Goal: Use online tool/utility: Utilize a website feature to perform a specific function

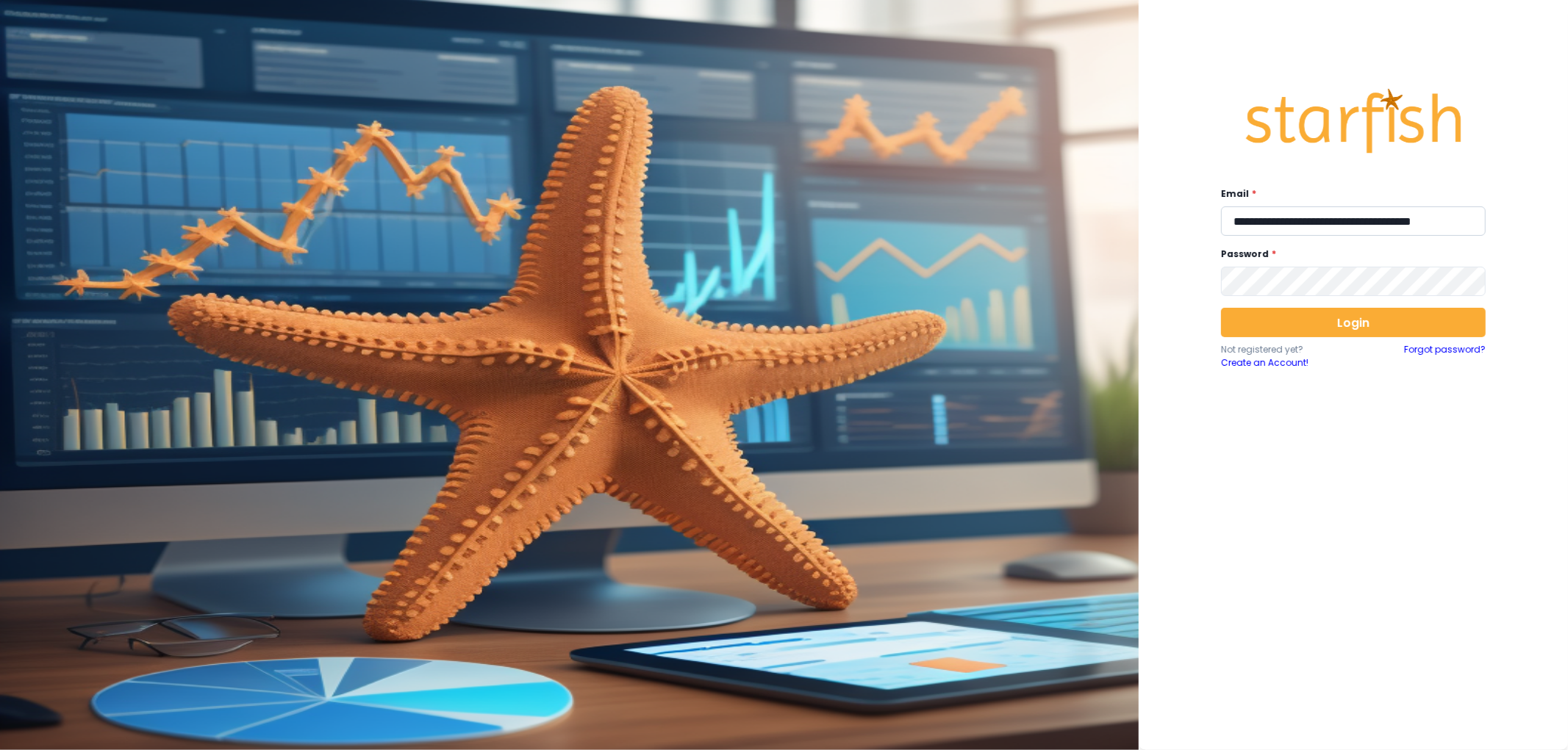
drag, startPoint x: 1362, startPoint y: 223, endPoint x: 1350, endPoint y: 223, distance: 12.0
click at [1362, 223] on input "**********" at bounding box center [1353, 221] width 265 height 29
type input "**********"
click at [1349, 314] on button "Login" at bounding box center [1353, 323] width 265 height 29
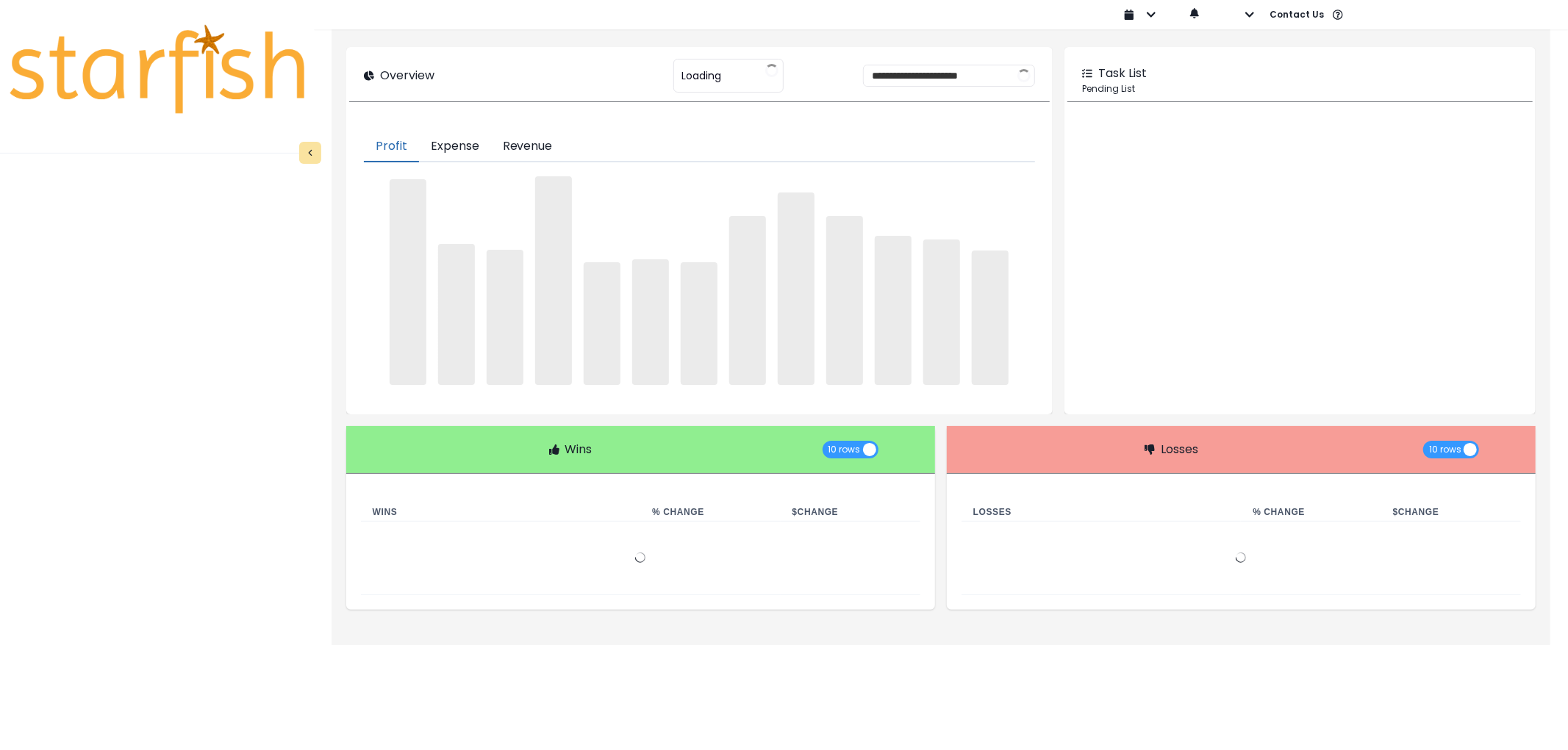
type input "********"
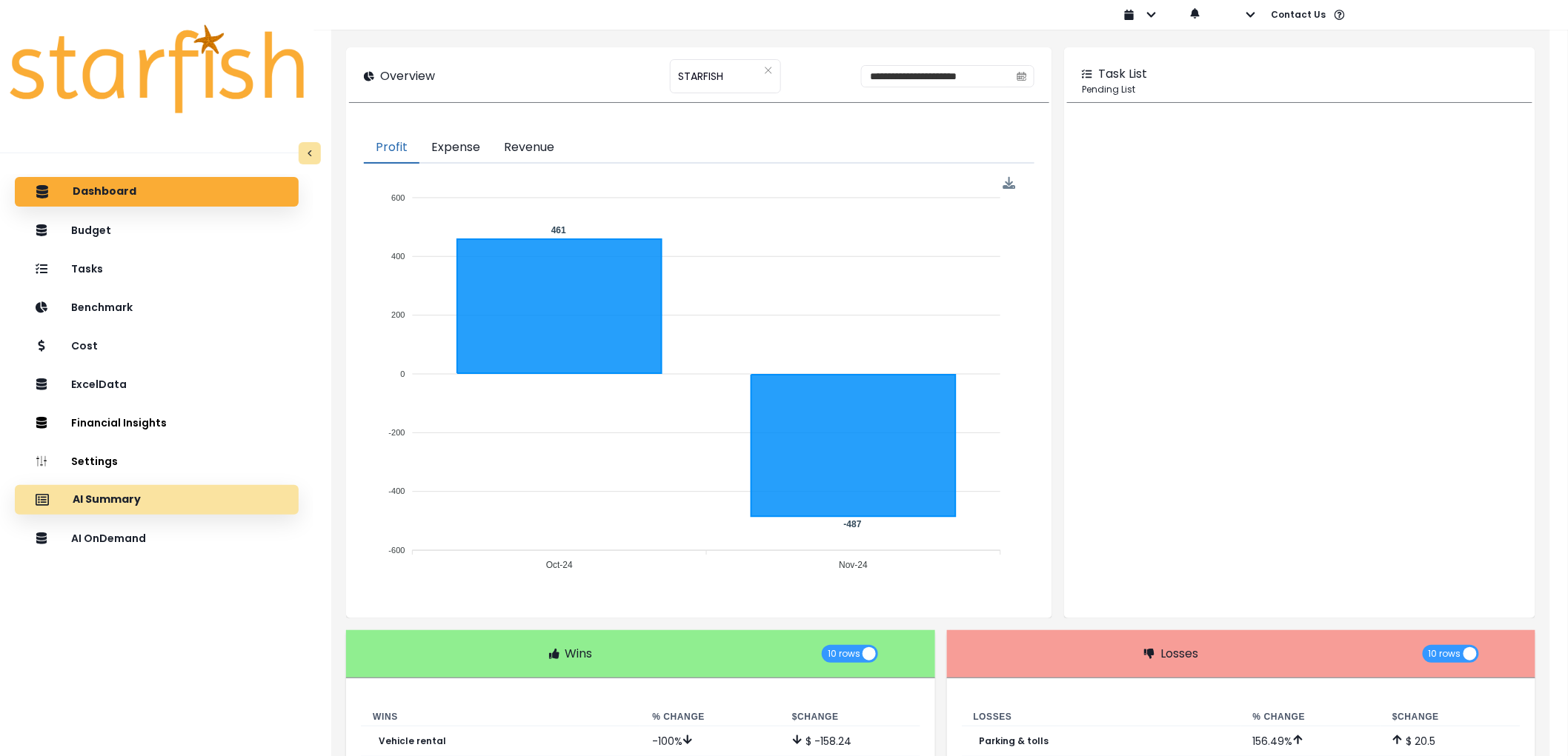
click at [145, 496] on div "AI Summary" at bounding box center [156, 500] width 260 height 31
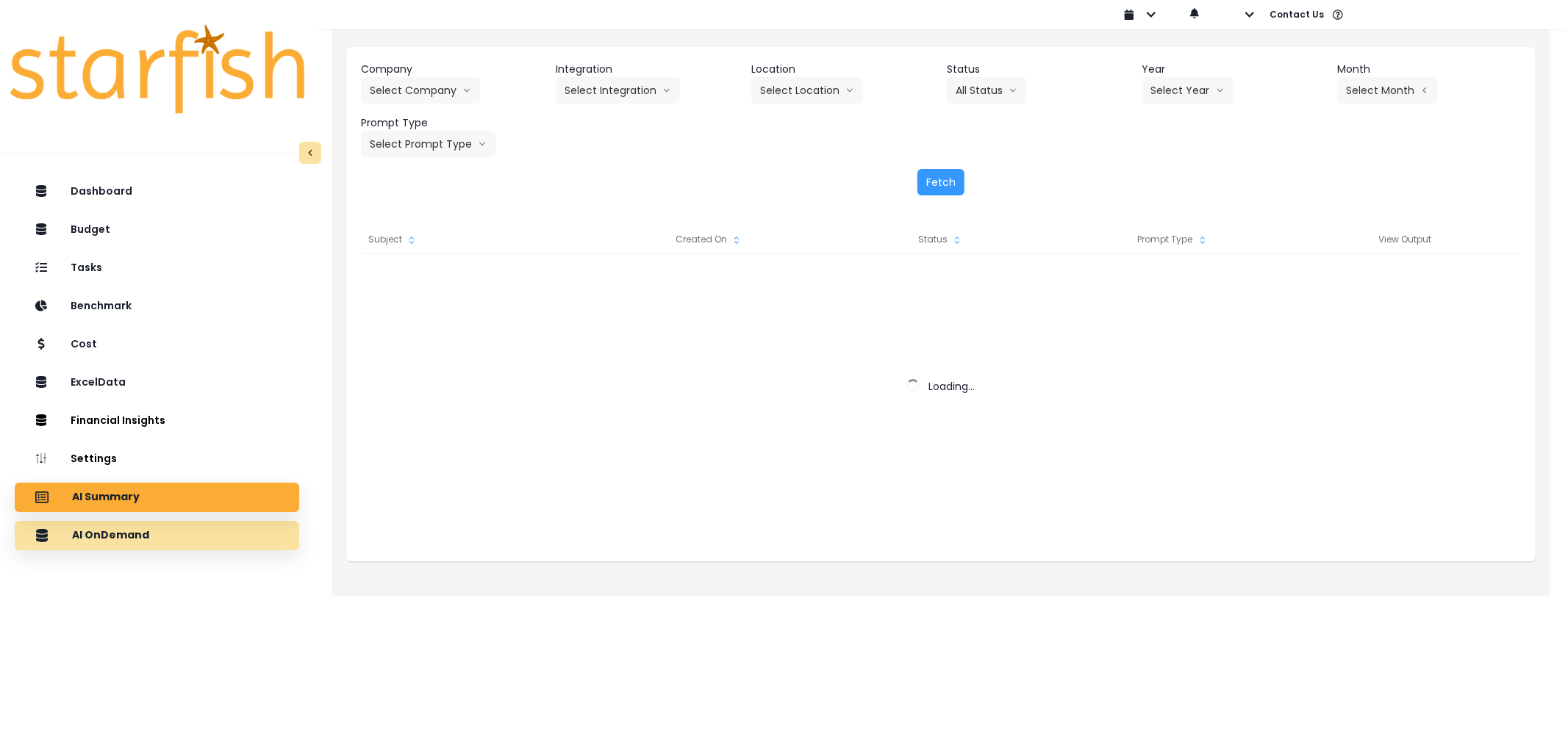
drag, startPoint x: 122, startPoint y: 531, endPoint x: 122, endPoint y: 542, distance: 11.0
click at [122, 539] on div "Dashboard Budget Tasks Benchmark Cost ExcelData Financial Insights Location Ana…" at bounding box center [157, 494] width 314 height 640
click at [122, 542] on div "AI OnDemand" at bounding box center [157, 536] width 261 height 31
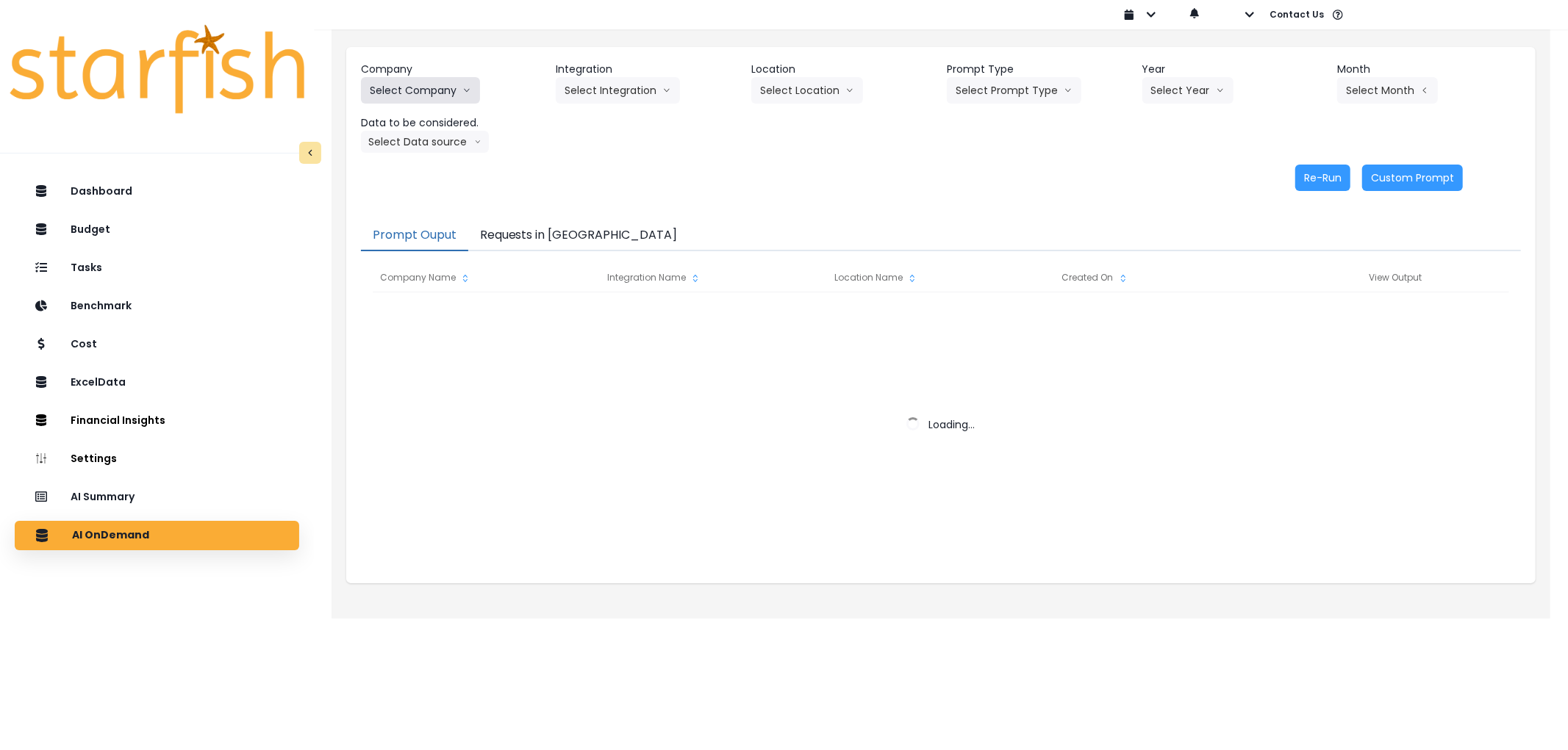
click at [438, 99] on button "Select Company" at bounding box center [420, 90] width 119 height 27
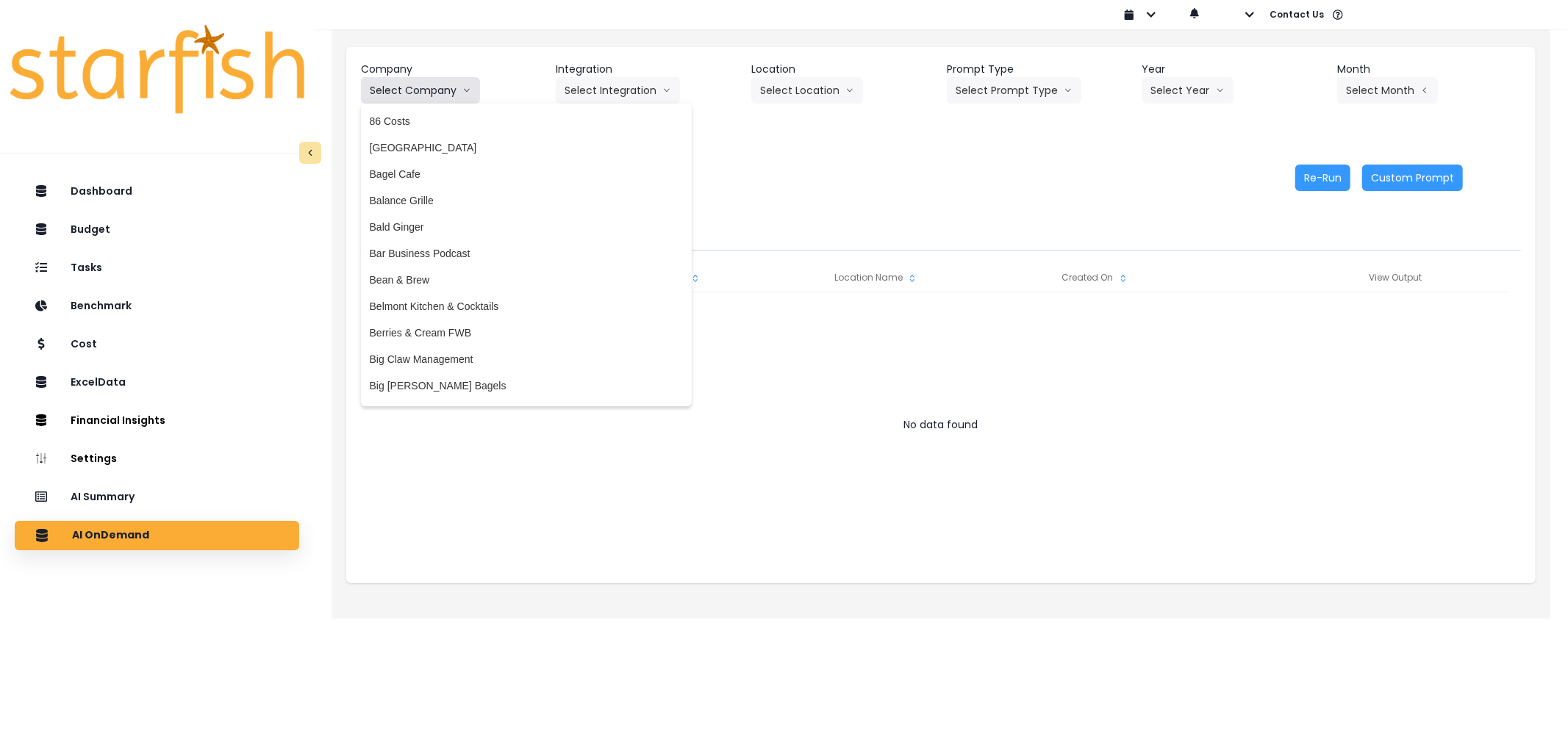
click at [438, 99] on button "Select Company" at bounding box center [420, 90] width 119 height 27
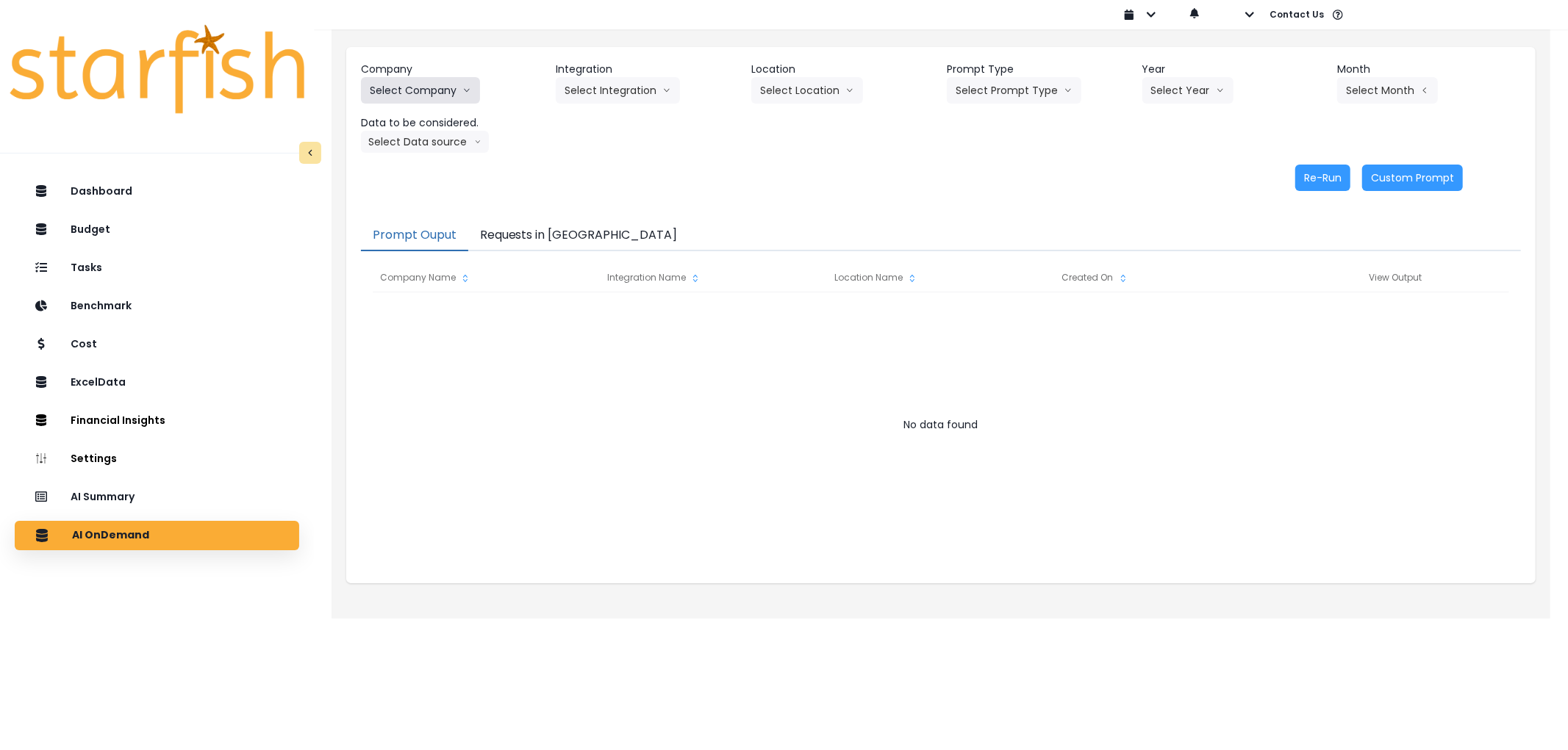
click at [438, 99] on button "Select Company" at bounding box center [420, 90] width 119 height 27
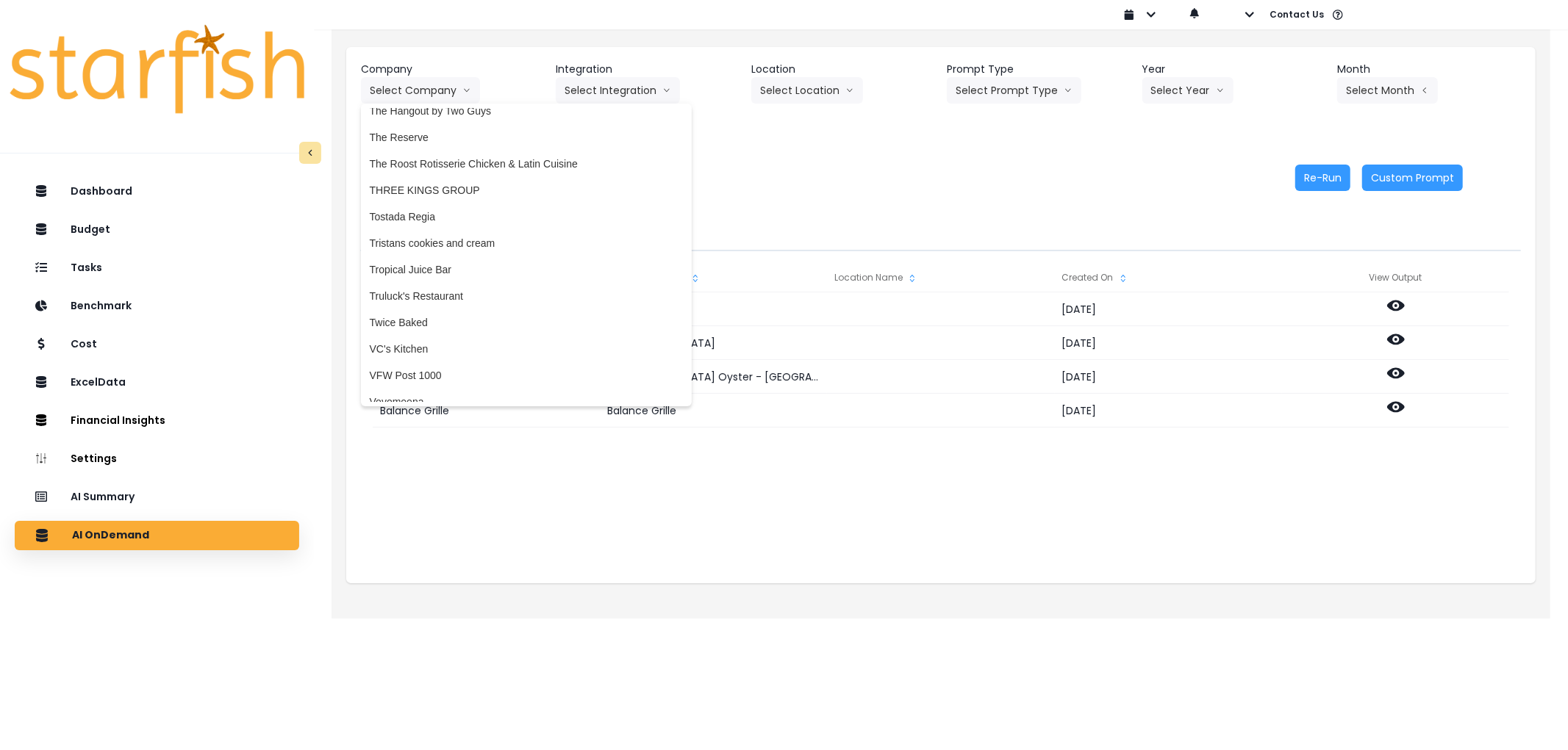
scroll to position [3876, 0]
click at [436, 207] on span "Tostada Regia" at bounding box center [527, 213] width 313 height 15
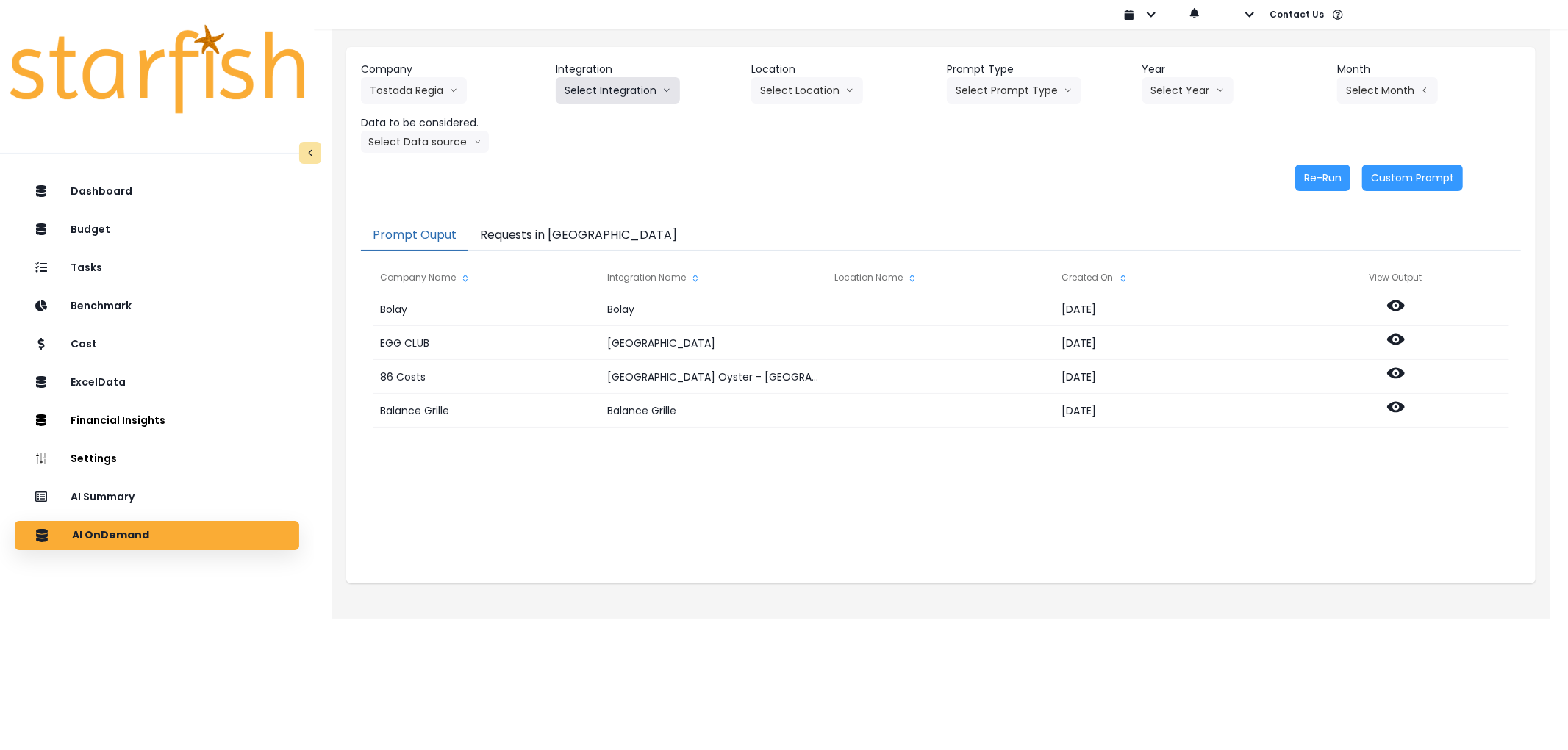
click at [615, 93] on button "Select Integration" at bounding box center [617, 90] width 124 height 27
click at [598, 115] on span "Restaurant365" at bounding box center [598, 121] width 68 height 15
click at [818, 86] on button "Select Location" at bounding box center [807, 90] width 111 height 27
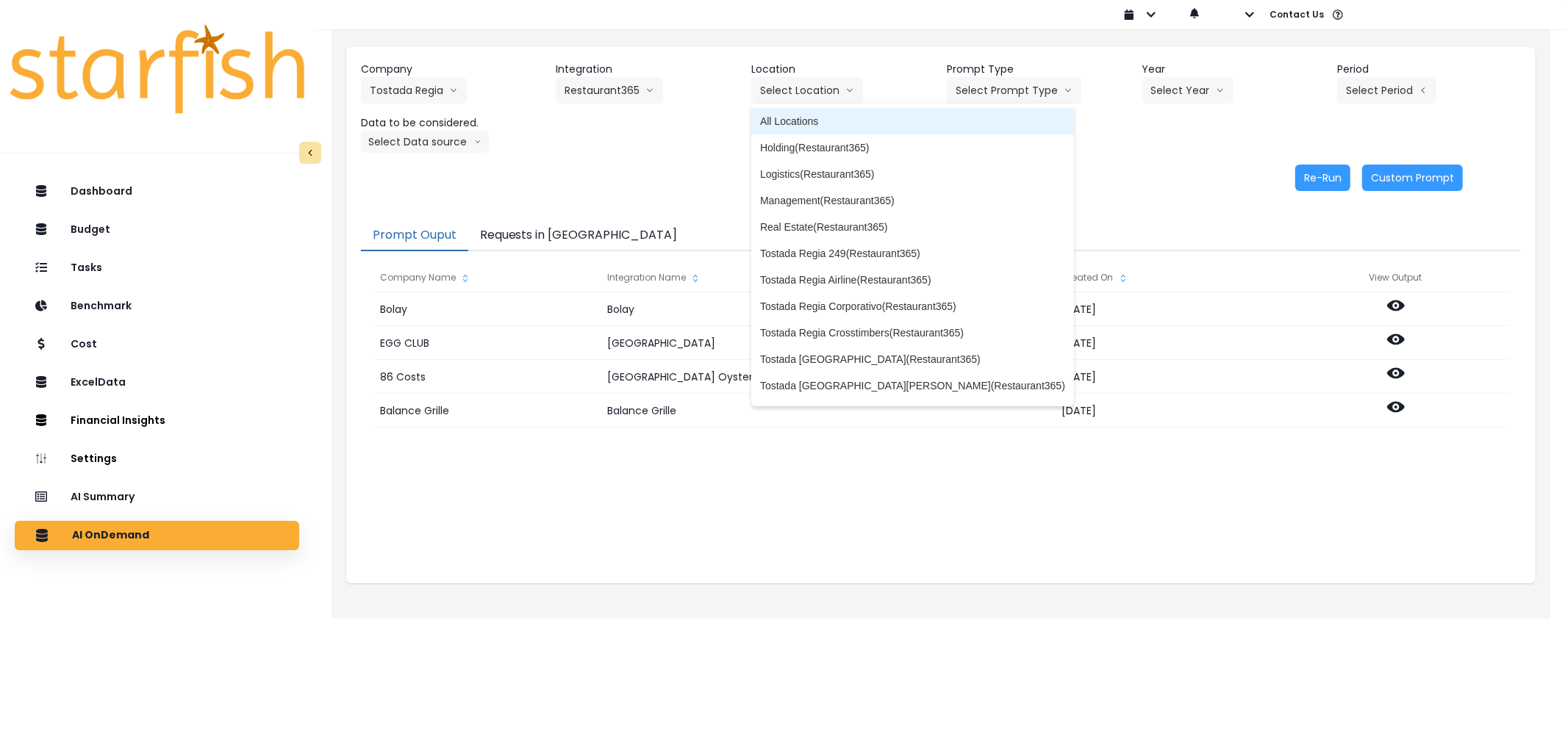
click at [802, 110] on li "All Locations" at bounding box center [912, 121] width 323 height 27
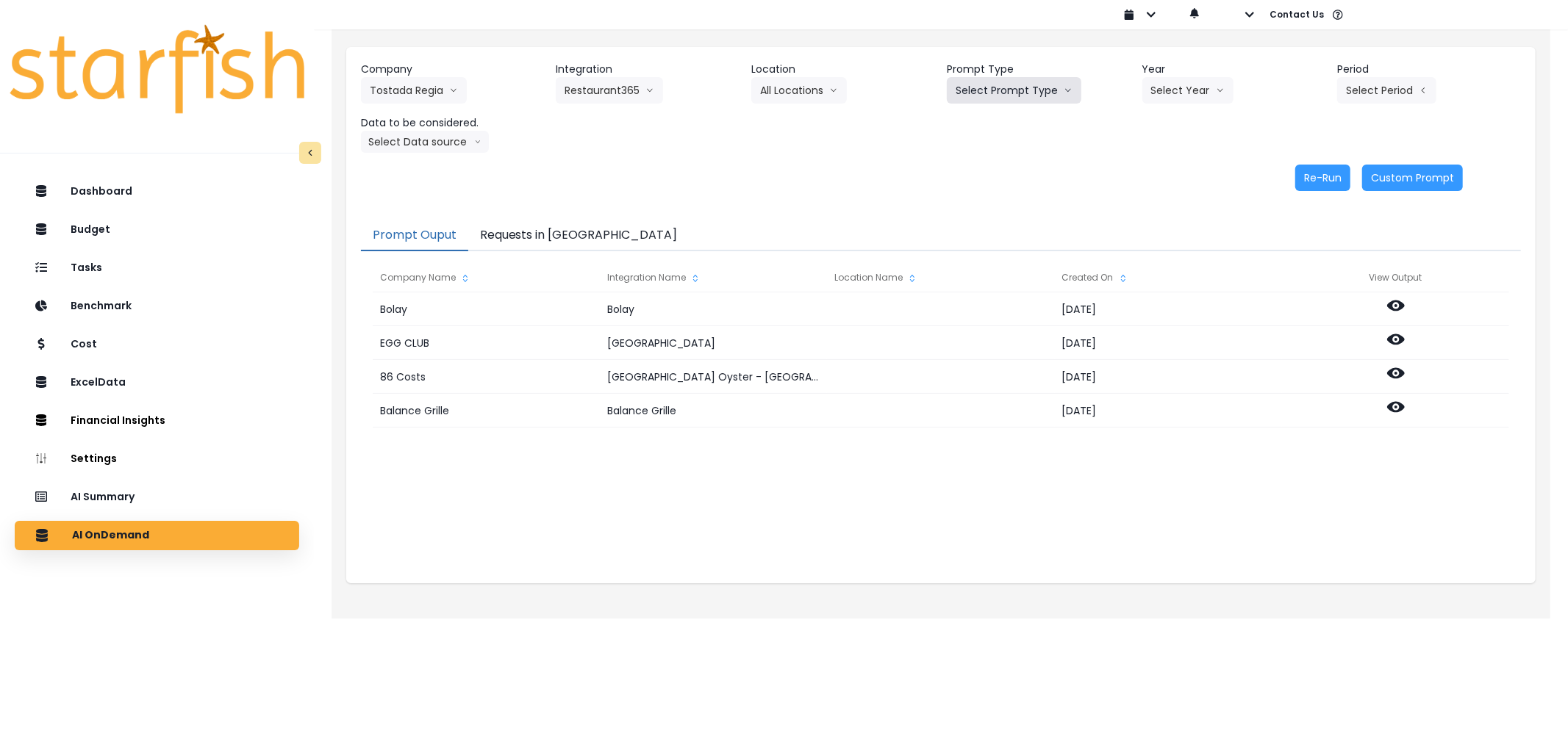
click at [1040, 86] on button "Select Prompt Type" at bounding box center [1014, 90] width 134 height 27
click at [986, 164] on li "Error Task" at bounding box center [998, 174] width 101 height 27
click at [1193, 109] on div "Company Tostada Regia 86 Costs Asti Bagel Cafe Balance Grille Bald Ginger Bar B…" at bounding box center [940, 107] width 1160 height 91
click at [1195, 97] on button "Select Year" at bounding box center [1188, 90] width 91 height 27
click at [1171, 158] on li "2024" at bounding box center [1162, 147] width 40 height 27
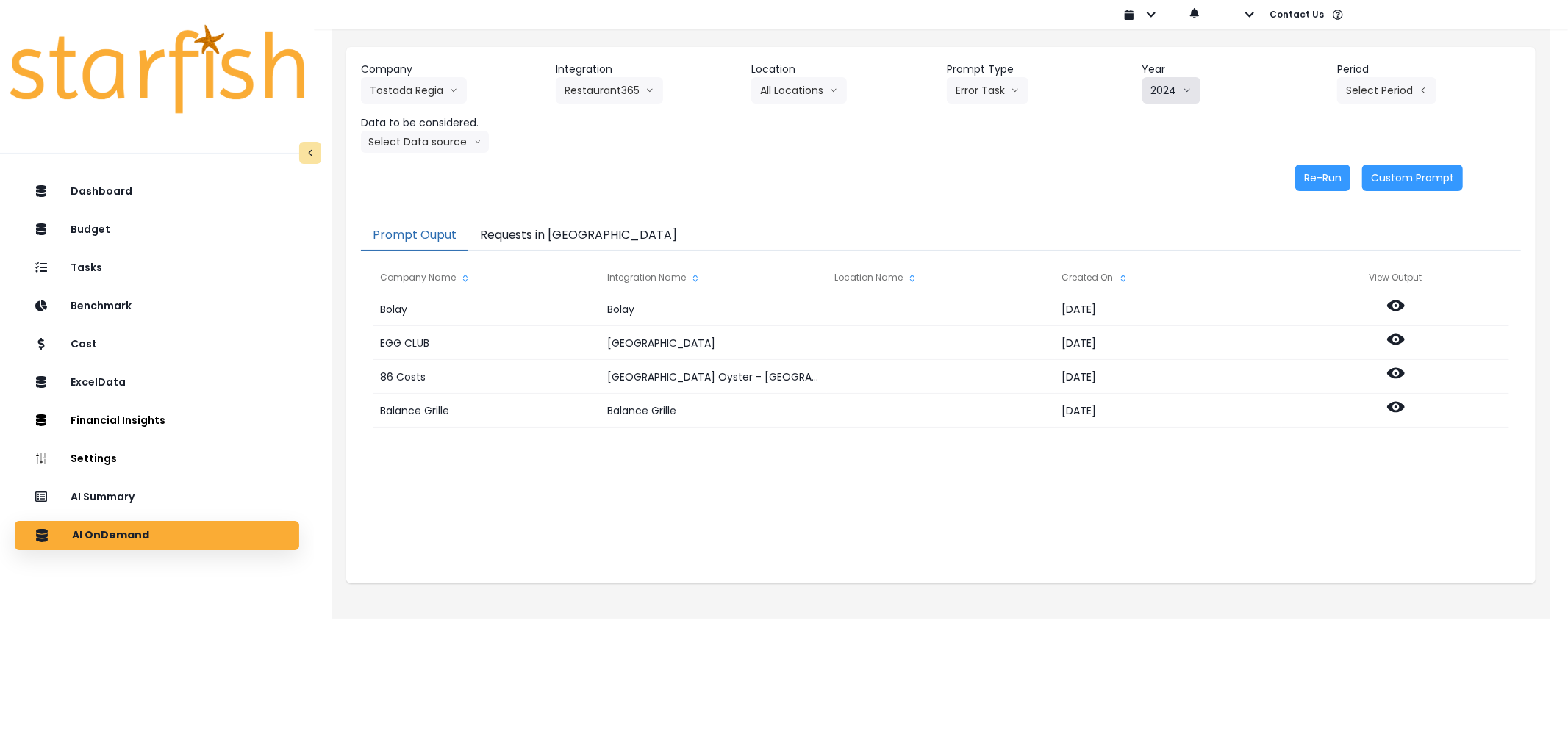
click at [1175, 96] on button "2024" at bounding box center [1172, 90] width 58 height 27
click at [1156, 173] on span "2025" at bounding box center [1162, 174] width 23 height 15
click at [1400, 104] on div "Company Tostada Regia 86 Costs Asti Bagel Cafe Balance Grille Bald Ginger Bar B…" at bounding box center [940, 107] width 1160 height 91
click at [1399, 86] on button "Select Period" at bounding box center [1386, 90] width 99 height 27
click at [1397, 99] on button "Select Period" at bounding box center [1386, 90] width 99 height 27
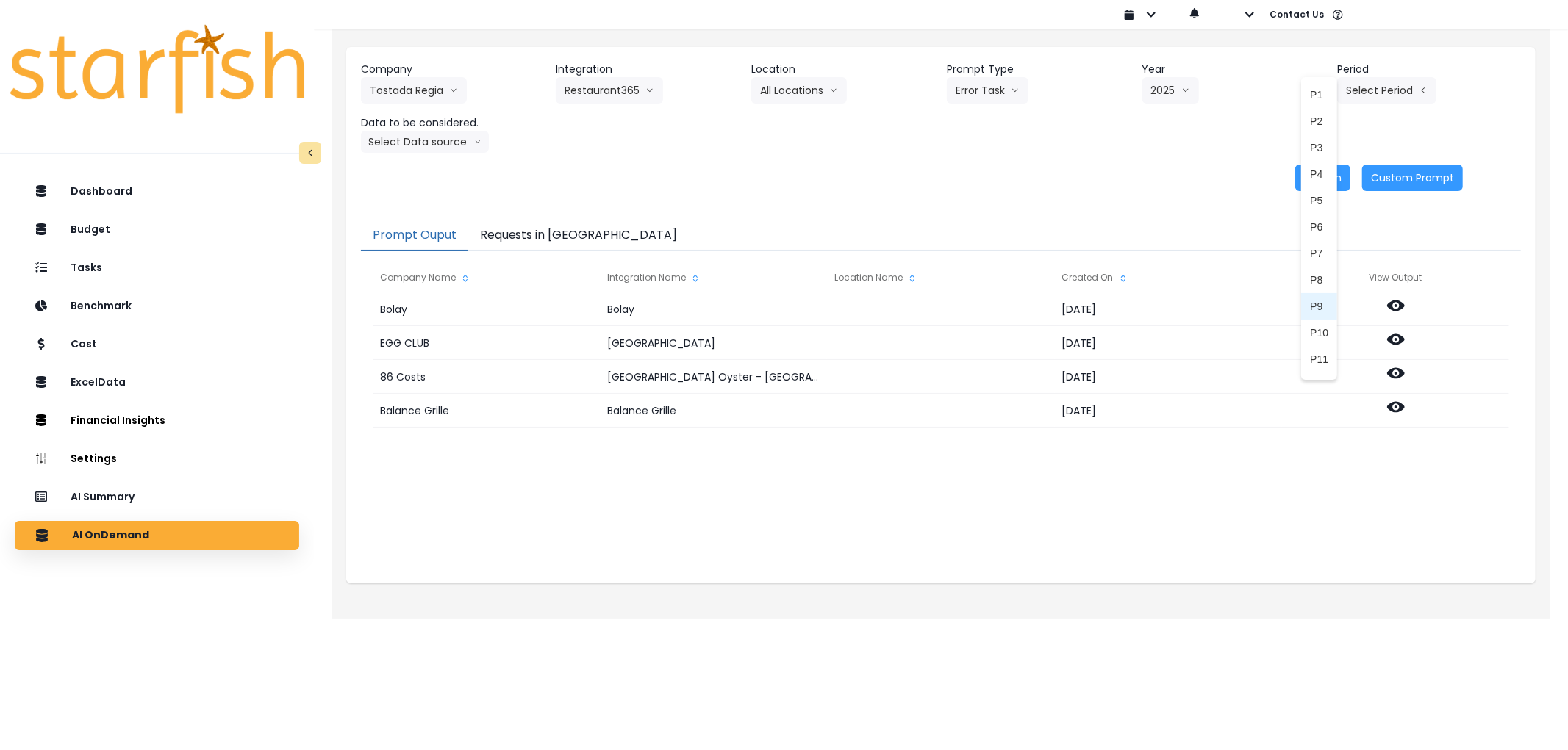
click at [1310, 303] on span "P9" at bounding box center [1319, 306] width 18 height 15
click at [412, 143] on button "Select Data source" at bounding box center [424, 142] width 128 height 22
click at [408, 175] on span "Comparison overtime" at bounding box center [419, 170] width 98 height 15
click at [1311, 182] on button "Re-Run" at bounding box center [1322, 177] width 55 height 27
click at [555, 231] on button "Requests in [GEOGRAPHIC_DATA]" at bounding box center [579, 236] width 221 height 31
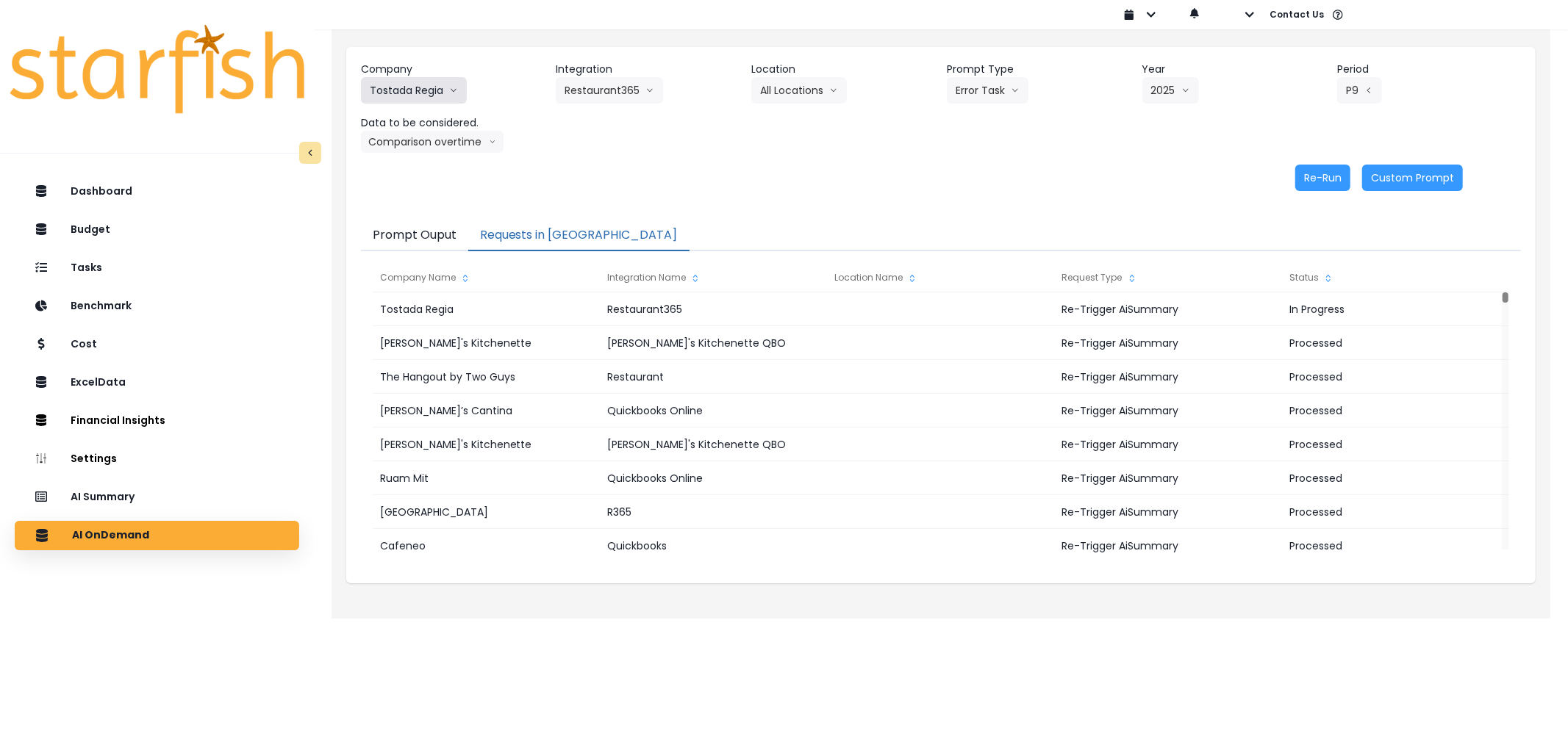
click at [427, 101] on button "Tostada Regia" at bounding box center [414, 90] width 106 height 27
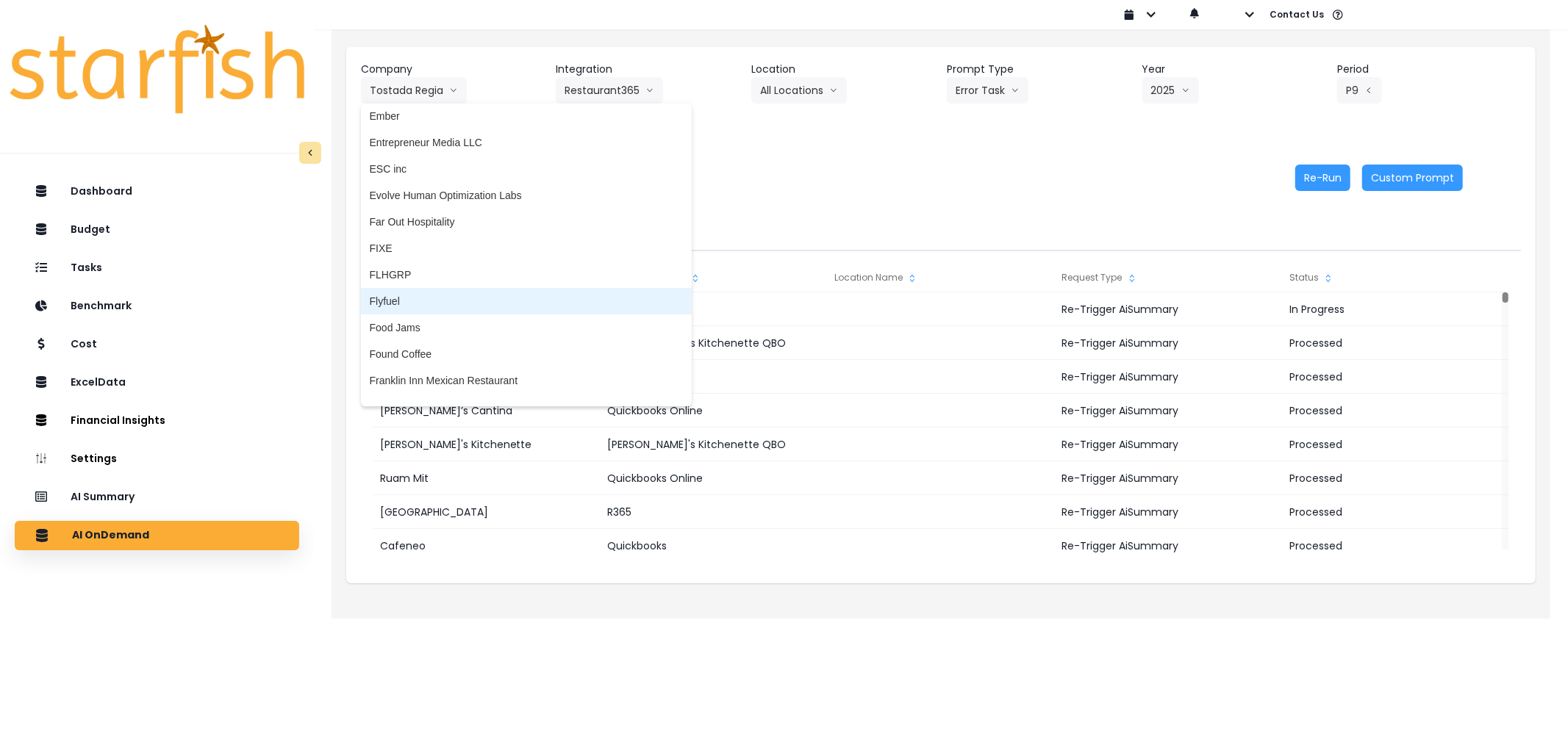
scroll to position [1345, 0]
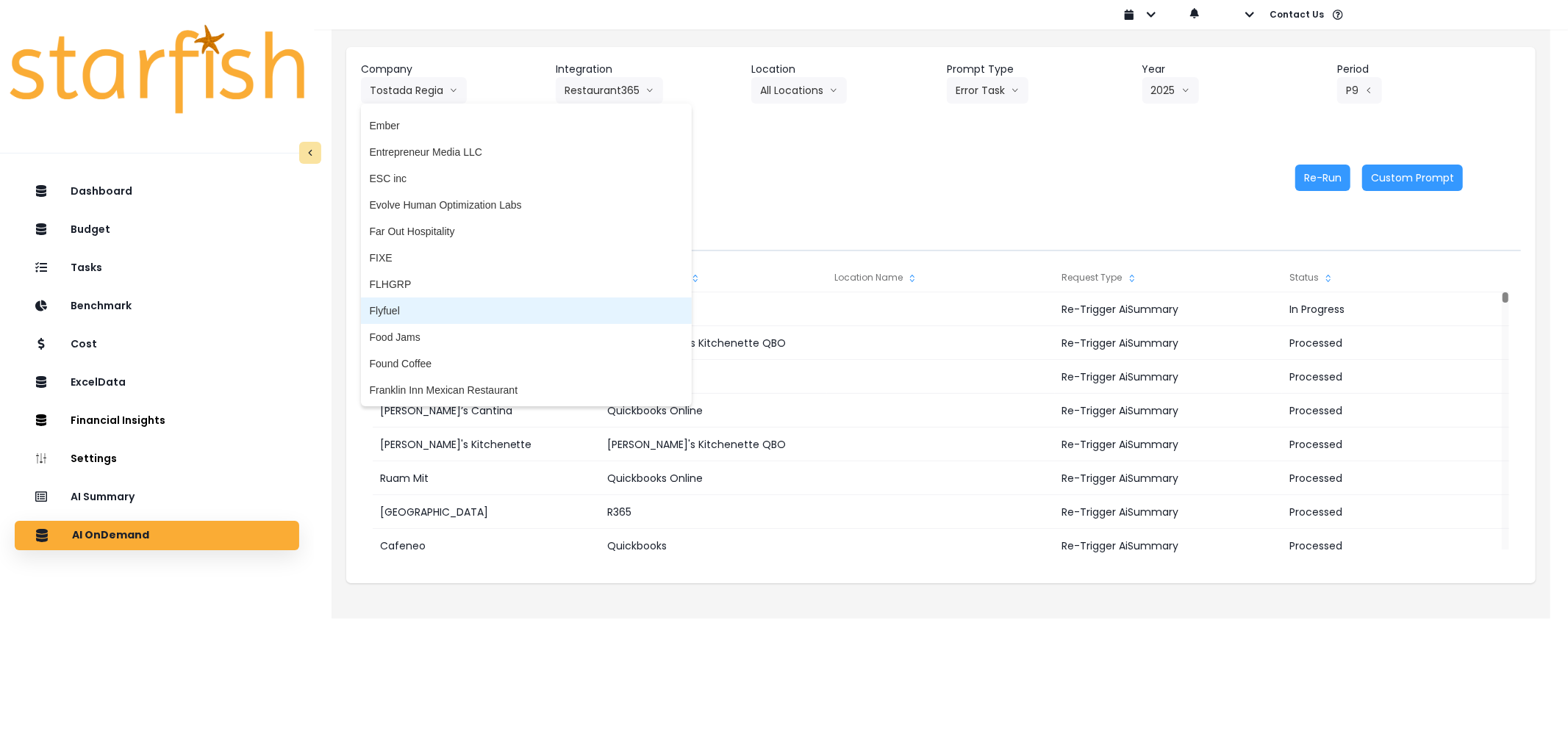
click at [424, 225] on span "Far Out Hospitality" at bounding box center [527, 231] width 313 height 15
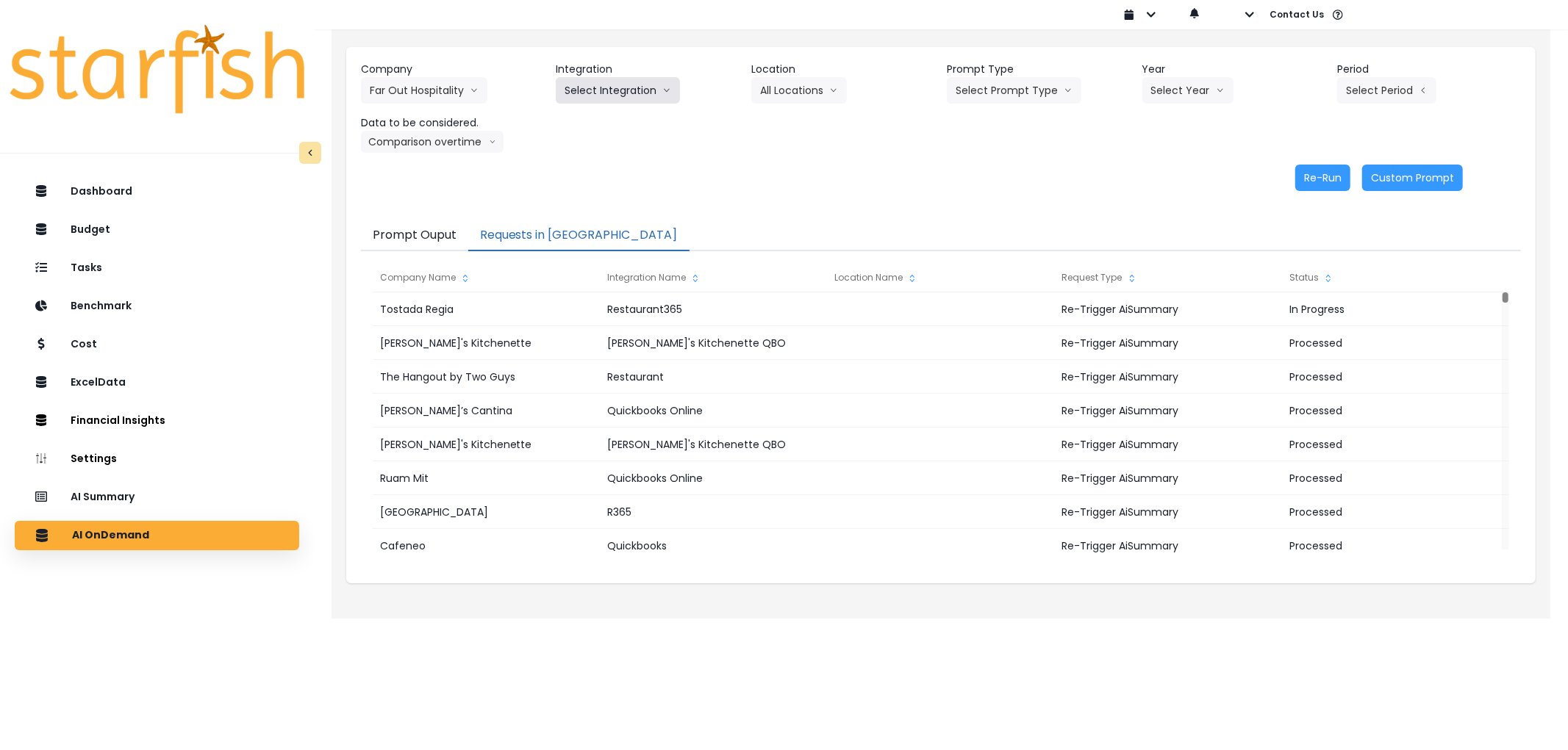
click at [599, 93] on button "Select Integration" at bounding box center [617, 90] width 124 height 27
click at [591, 119] on li "R365" at bounding box center [576, 121] width 42 height 27
click at [817, 96] on button "Select Location" at bounding box center [807, 90] width 111 height 27
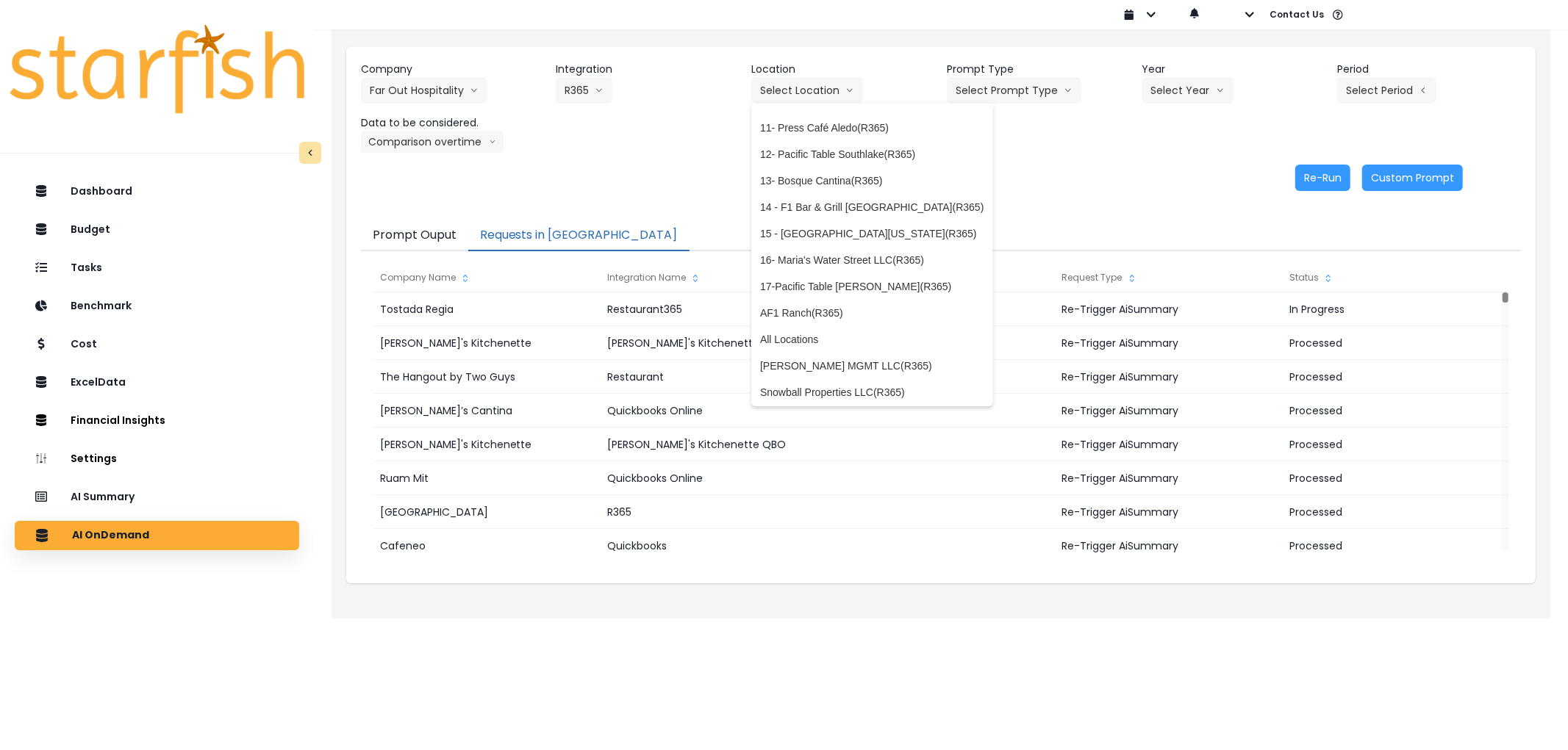
scroll to position [288, 0]
click at [813, 338] on span "All Locations" at bounding box center [872, 336] width 224 height 15
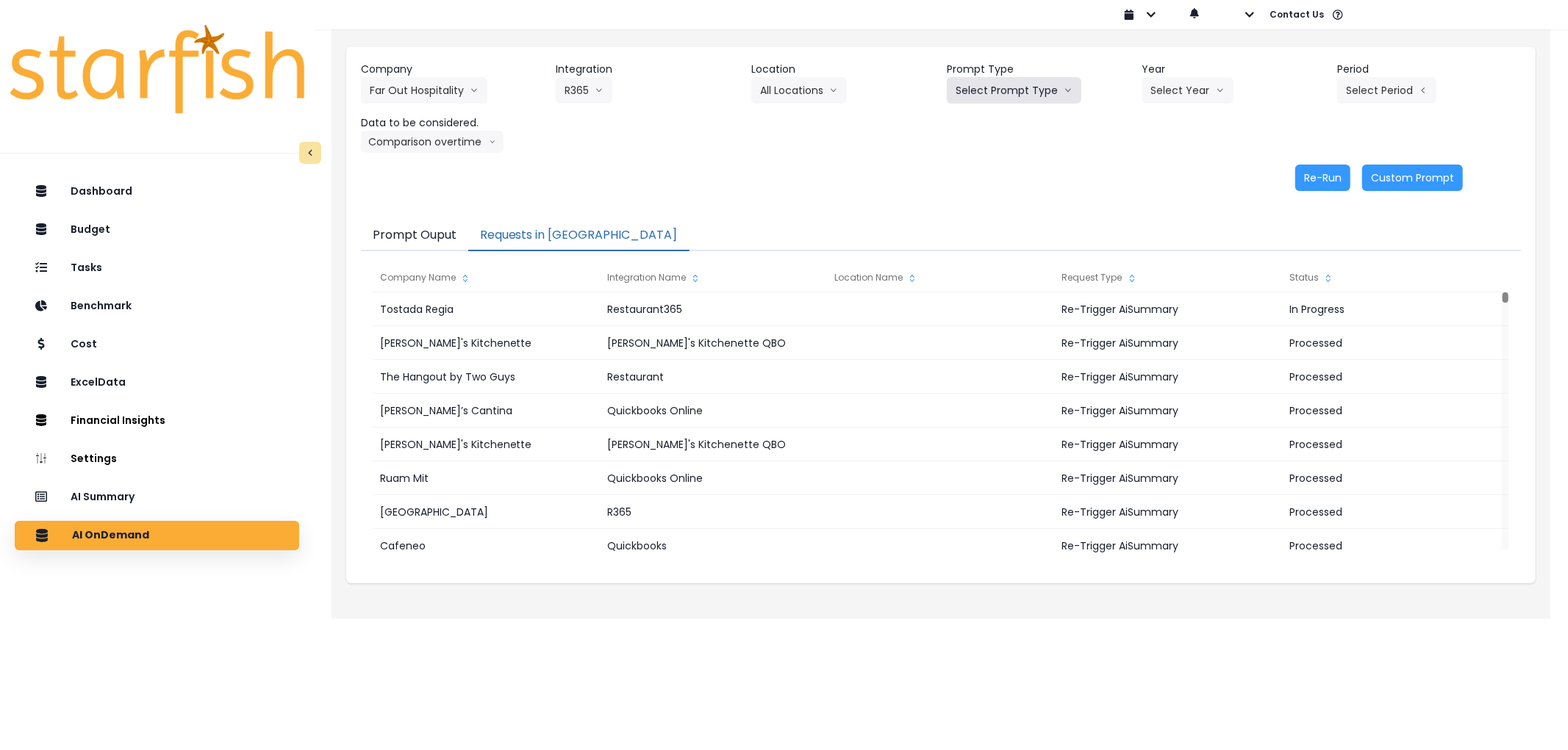
click at [999, 88] on button "Select Prompt Type" at bounding box center [1014, 90] width 134 height 27
click at [989, 170] on span "Error Task" at bounding box center [997, 174] width 83 height 15
click at [1180, 79] on button "Select Year" at bounding box center [1188, 90] width 91 height 27
click at [1176, 170] on li "2025" at bounding box center [1162, 174] width 40 height 27
click at [1365, 86] on button "Select Period" at bounding box center [1386, 90] width 99 height 27
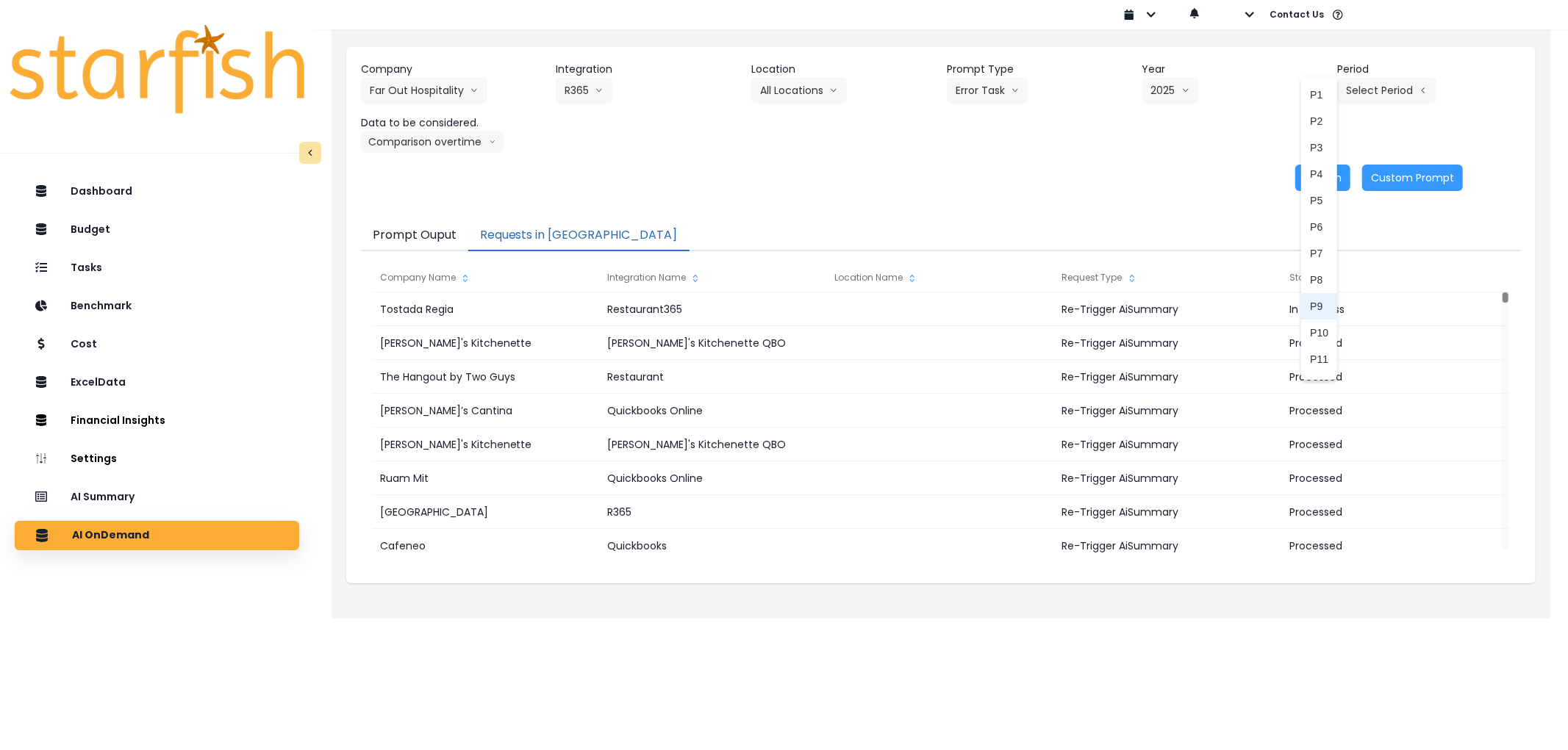
click at [1310, 302] on span "P9" at bounding box center [1319, 306] width 18 height 15
click at [1321, 181] on button "Re-Run" at bounding box center [1322, 177] width 55 height 27
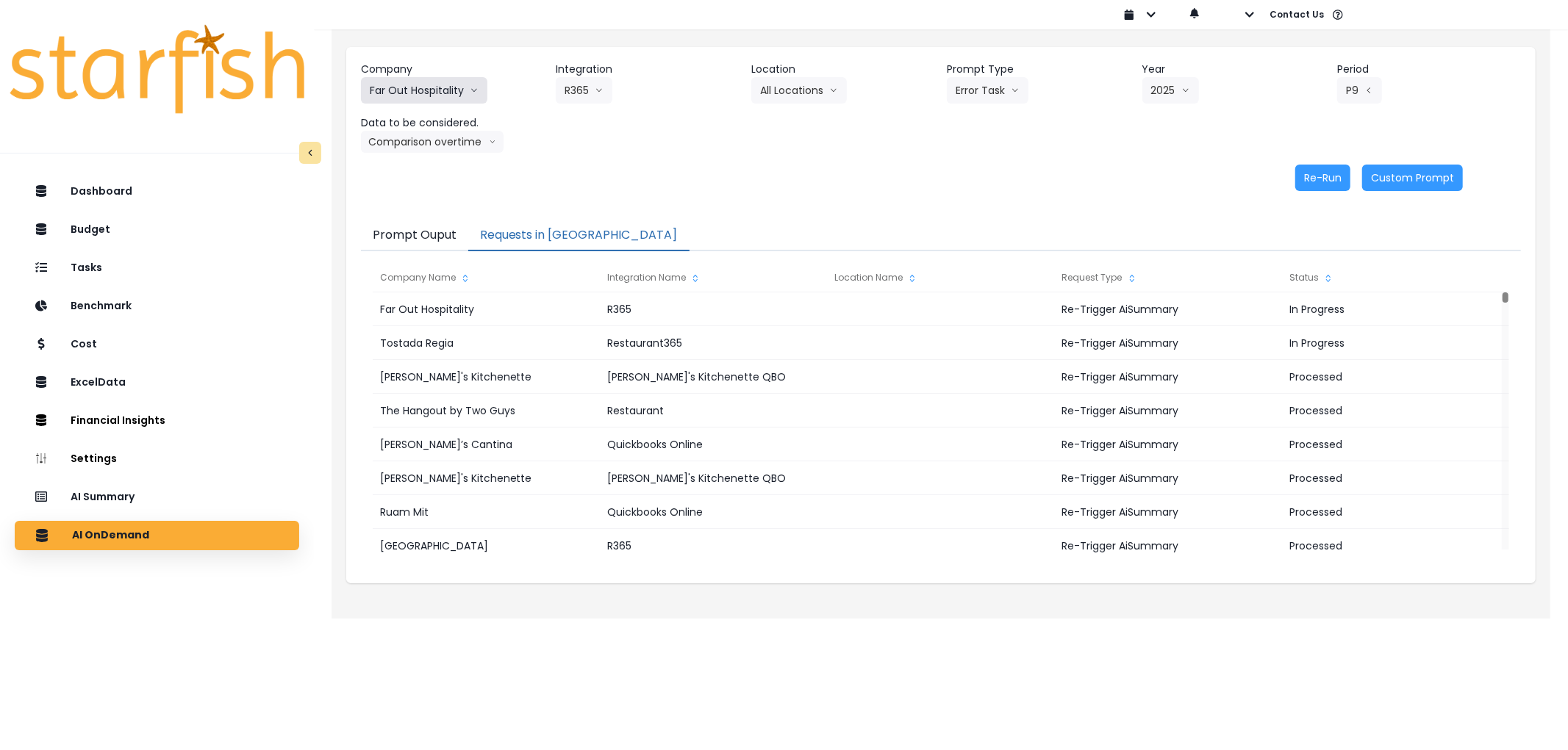
click at [412, 101] on button "Far Out Hospitality" at bounding box center [424, 90] width 127 height 27
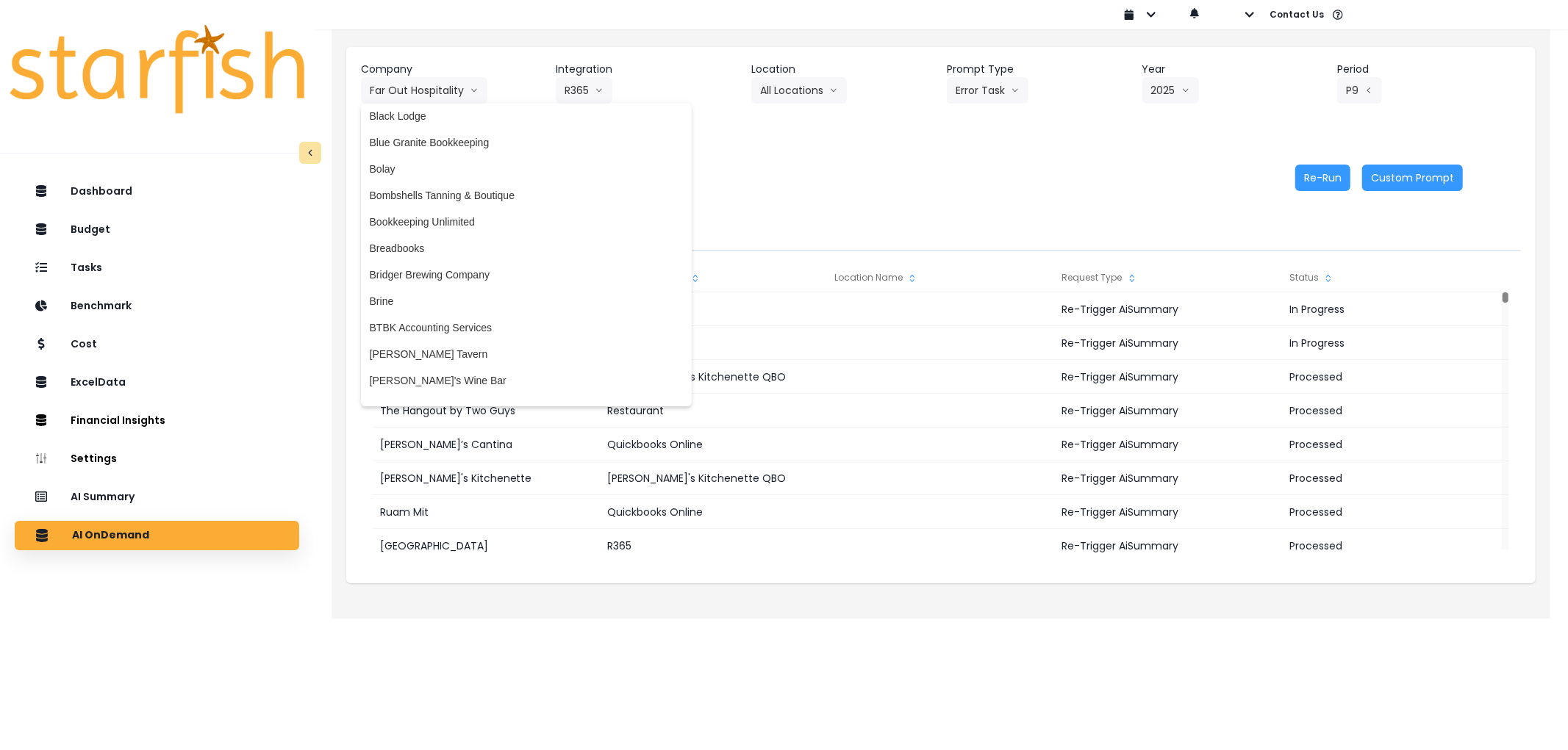
scroll to position [408, 0]
click at [428, 272] on span "Bridger Brewing Company" at bounding box center [527, 269] width 313 height 15
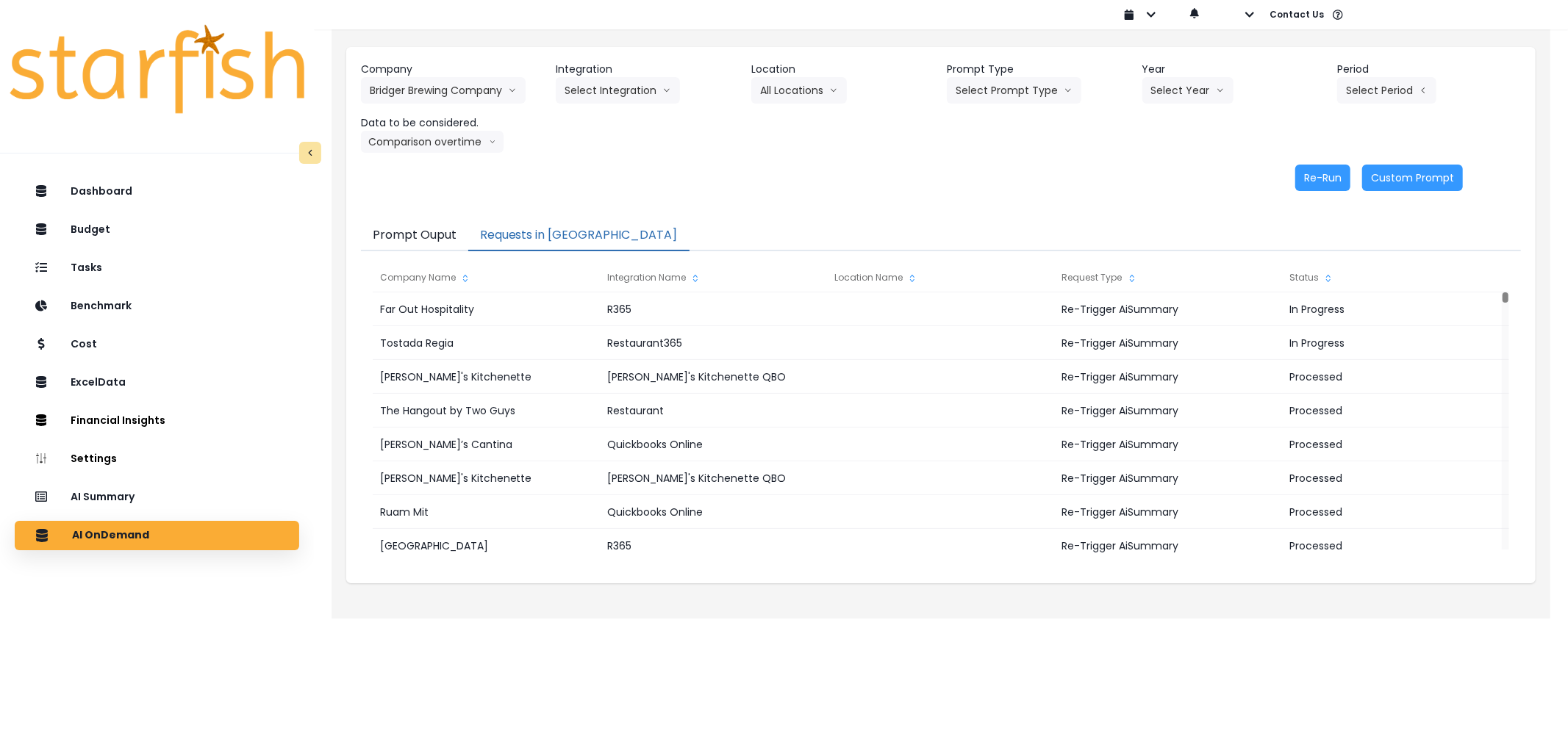
click at [608, 106] on div "Company Bridger Brewing Company 86 Costs Asti Bagel Cafe Balance Grille Bald Gi…" at bounding box center [940, 107] width 1160 height 91
click at [614, 98] on button "Select Integration" at bounding box center [617, 90] width 124 height 27
click at [620, 119] on span "Bridger Brewing Company" at bounding box center [624, 121] width 120 height 15
click at [791, 92] on button "Select Location" at bounding box center [807, 90] width 111 height 27
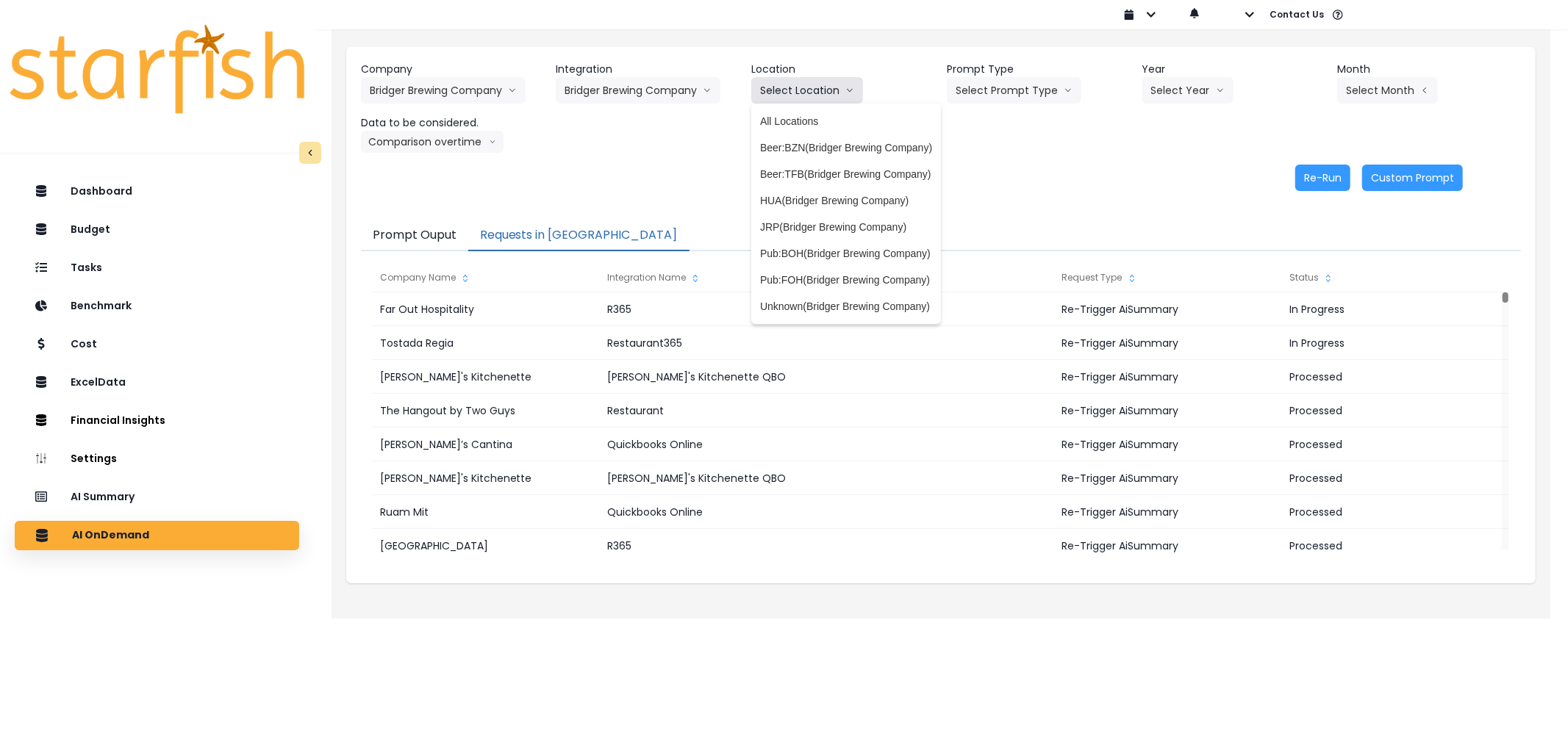
scroll to position [0, 0]
click at [796, 122] on span "All Locations" at bounding box center [846, 121] width 172 height 15
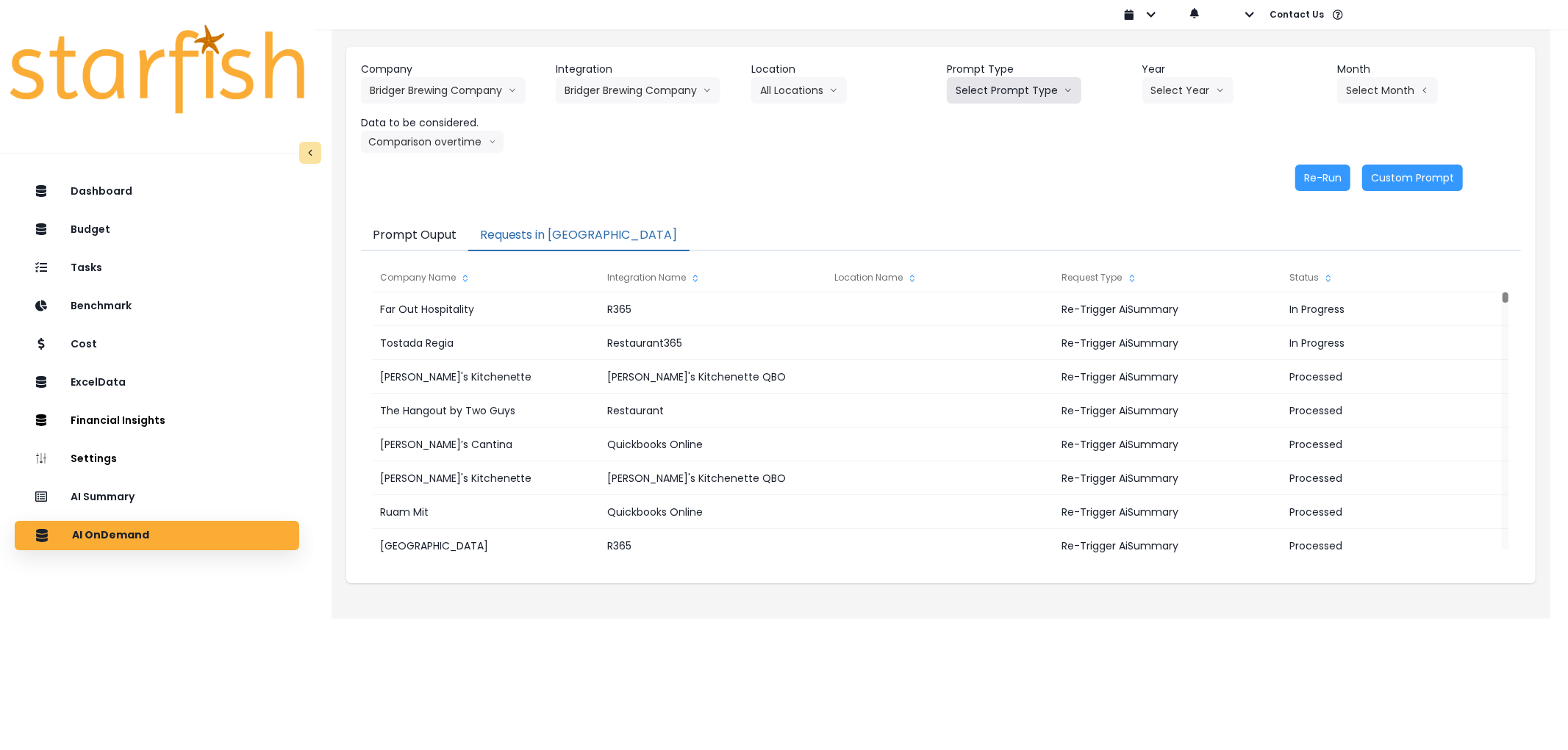
click at [1026, 85] on button "Select Prompt Type" at bounding box center [1014, 90] width 134 height 27
click at [993, 171] on span "Error Task" at bounding box center [997, 174] width 83 height 15
click at [1195, 86] on button "Select Year" at bounding box center [1188, 90] width 91 height 27
click at [1170, 170] on span "2025" at bounding box center [1162, 174] width 23 height 15
click at [1365, 89] on button "Select Month" at bounding box center [1387, 90] width 101 height 27
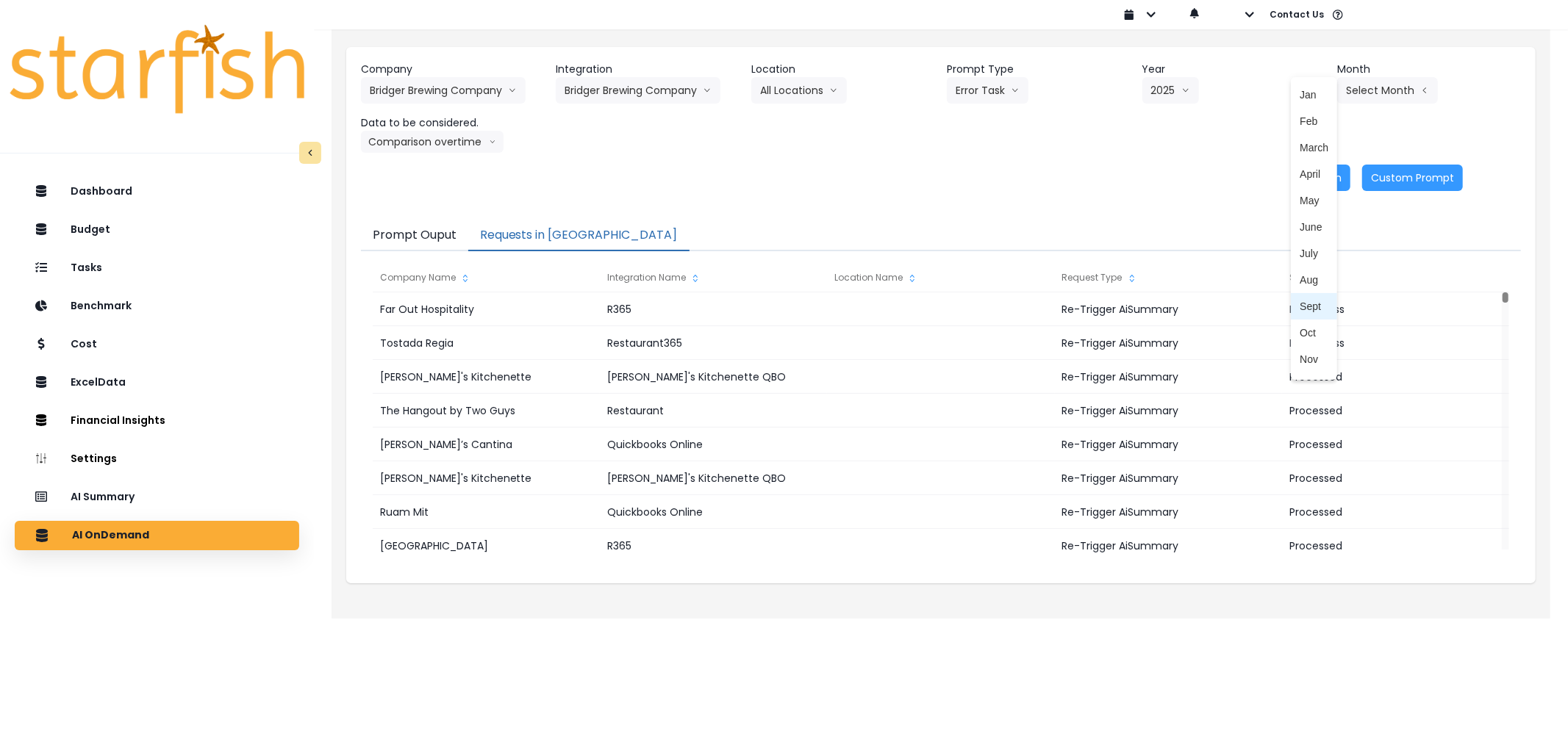
click at [1303, 299] on span "Sept" at bounding box center [1314, 306] width 28 height 15
click at [1315, 182] on button "Re-Run" at bounding box center [1322, 177] width 55 height 27
click at [623, 86] on button "Bridger Brewing Company" at bounding box center [638, 90] width 164 height 27
click at [612, 156] on li "Jackrabbit Pub" at bounding box center [624, 147] width 138 height 27
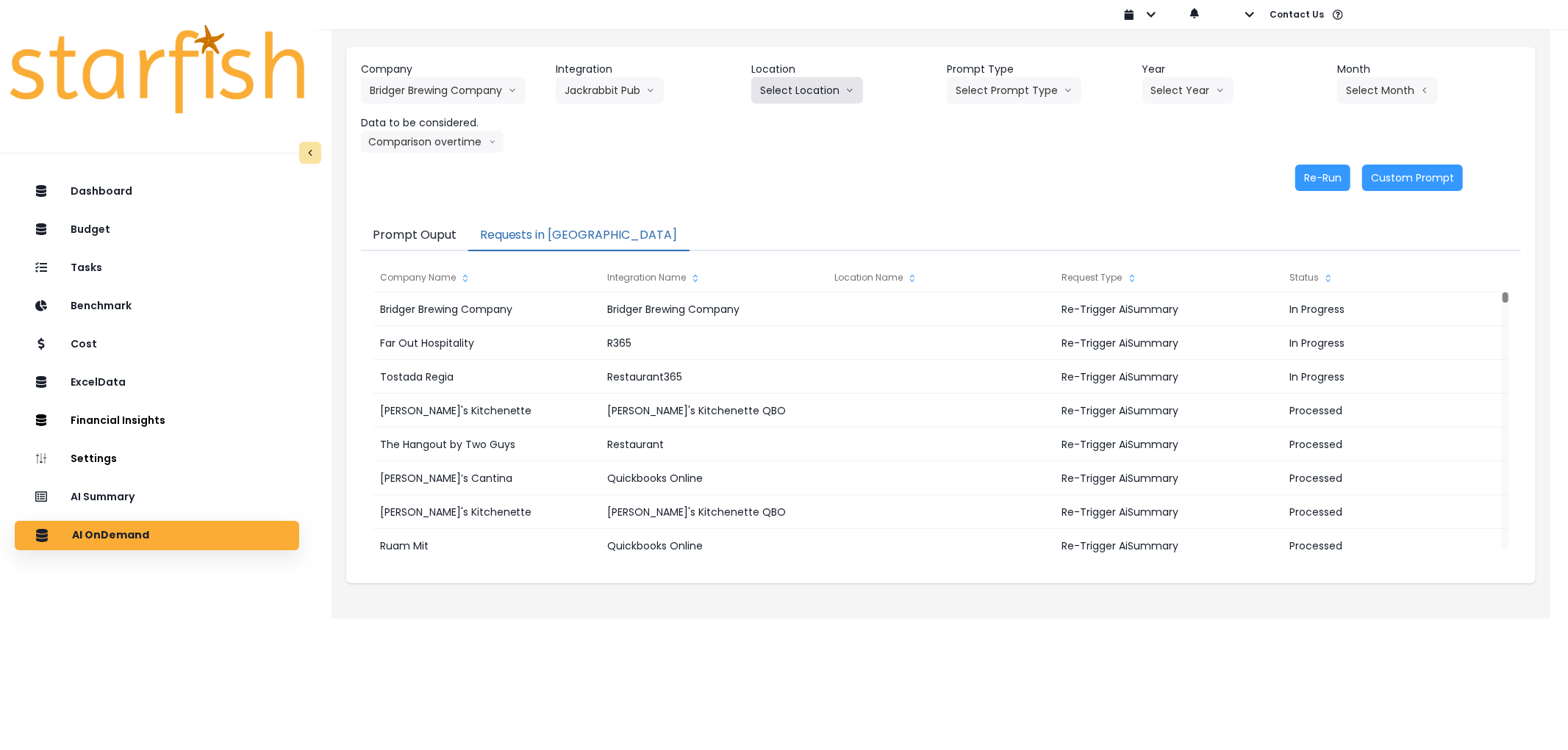
click at [823, 91] on button "Select Location" at bounding box center [807, 90] width 111 height 27
click at [794, 122] on span "All Locations" at bounding box center [790, 121] width 58 height 15
click at [1037, 88] on button "Select Prompt Type" at bounding box center [1014, 90] width 134 height 27
drag, startPoint x: 980, startPoint y: 171, endPoint x: 1186, endPoint y: 104, distance: 216.6
click at [982, 171] on span "Error Task" at bounding box center [997, 174] width 83 height 15
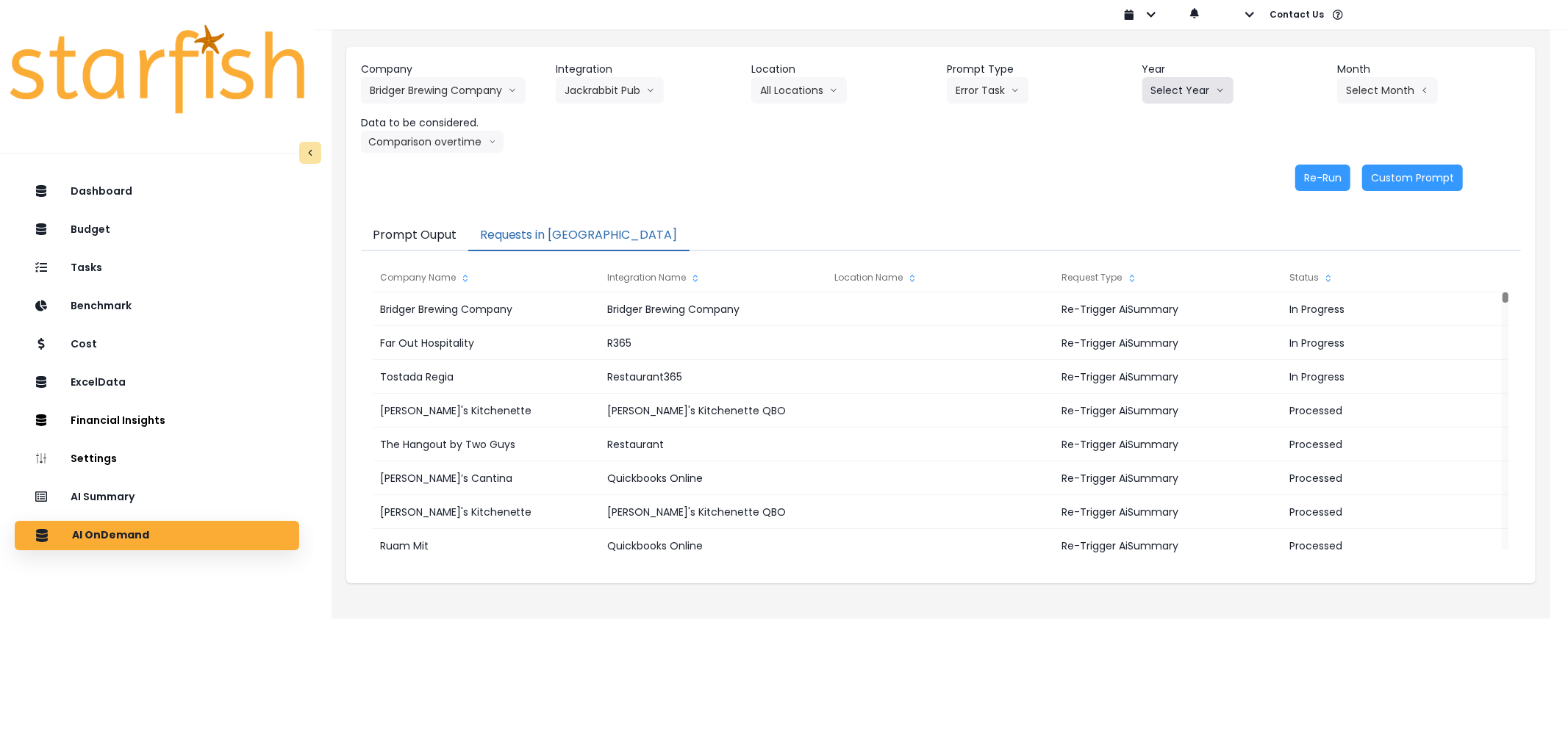
click at [1195, 101] on button "Select Year" at bounding box center [1188, 90] width 91 height 27
click at [1160, 171] on span "2025" at bounding box center [1162, 174] width 23 height 15
click at [1354, 100] on button "Select Month" at bounding box center [1387, 90] width 101 height 27
click at [1300, 299] on span "Sept" at bounding box center [1314, 306] width 28 height 15
click at [1318, 184] on button "Re-Run" at bounding box center [1322, 177] width 55 height 27
